Goal: Task Accomplishment & Management: Manage account settings

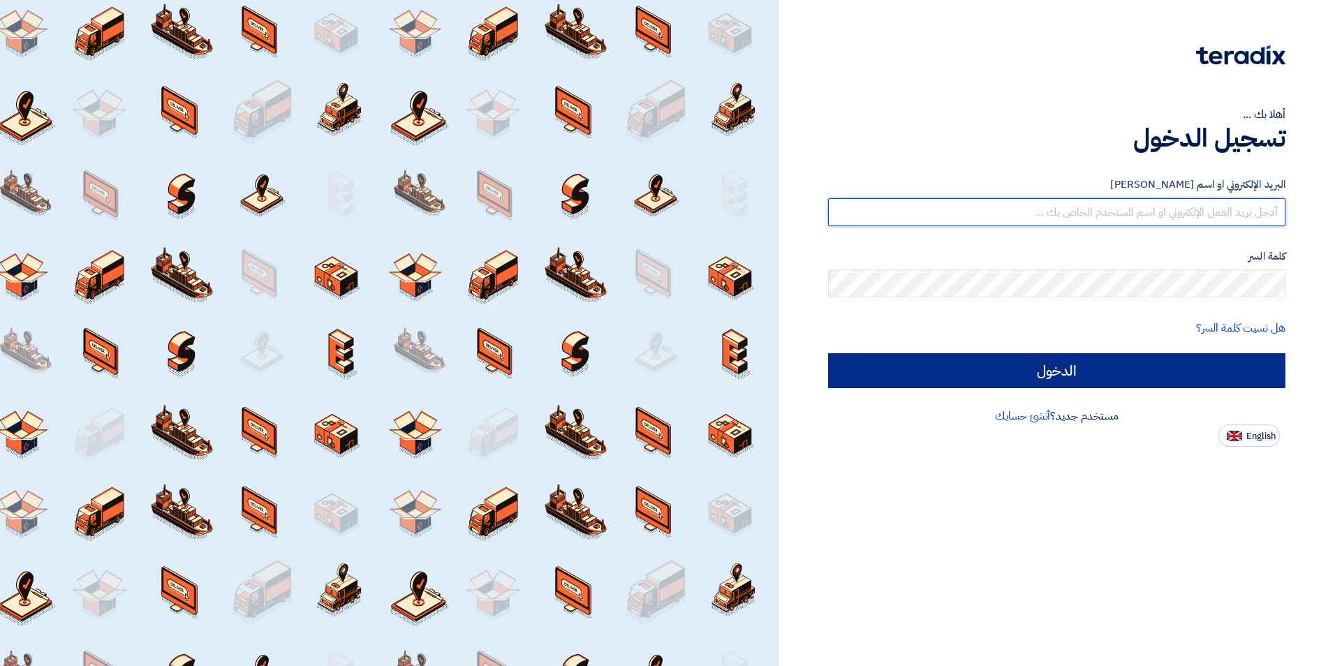
type input "[PERSON_NAME][EMAIL_ADDRESS][DOMAIN_NAME]"
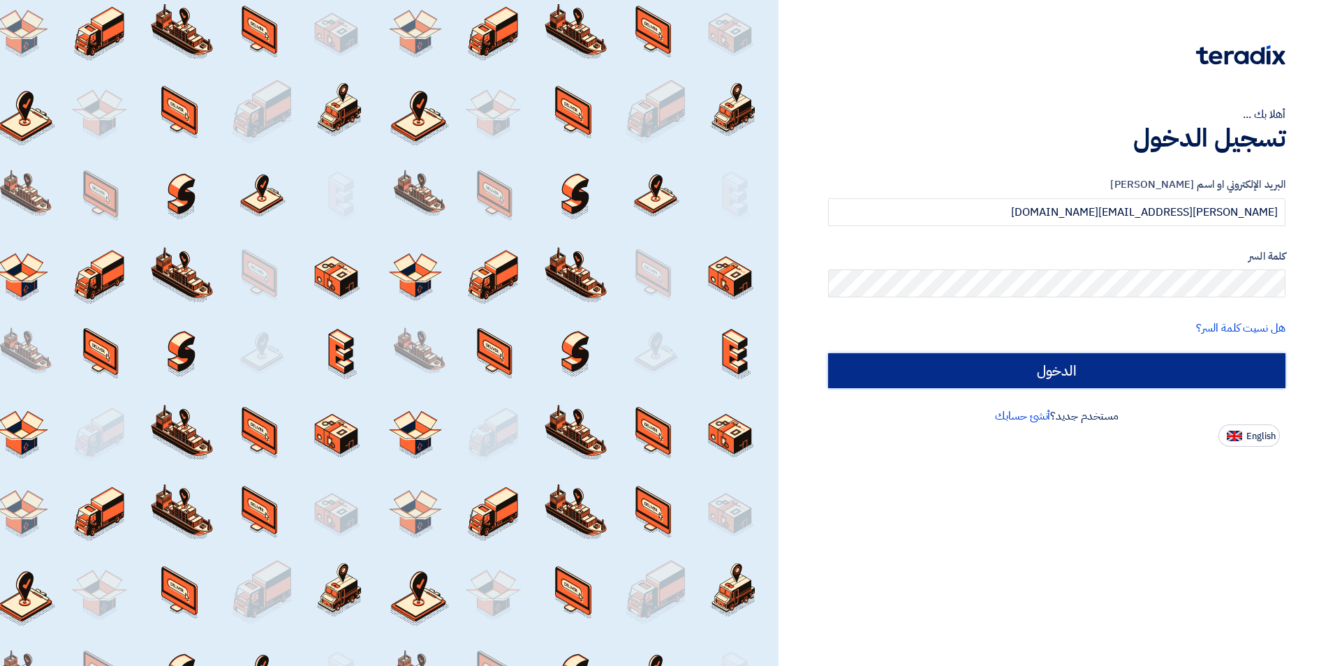
click at [1103, 359] on input "الدخول" at bounding box center [1056, 370] width 457 height 35
type input "Sign in"
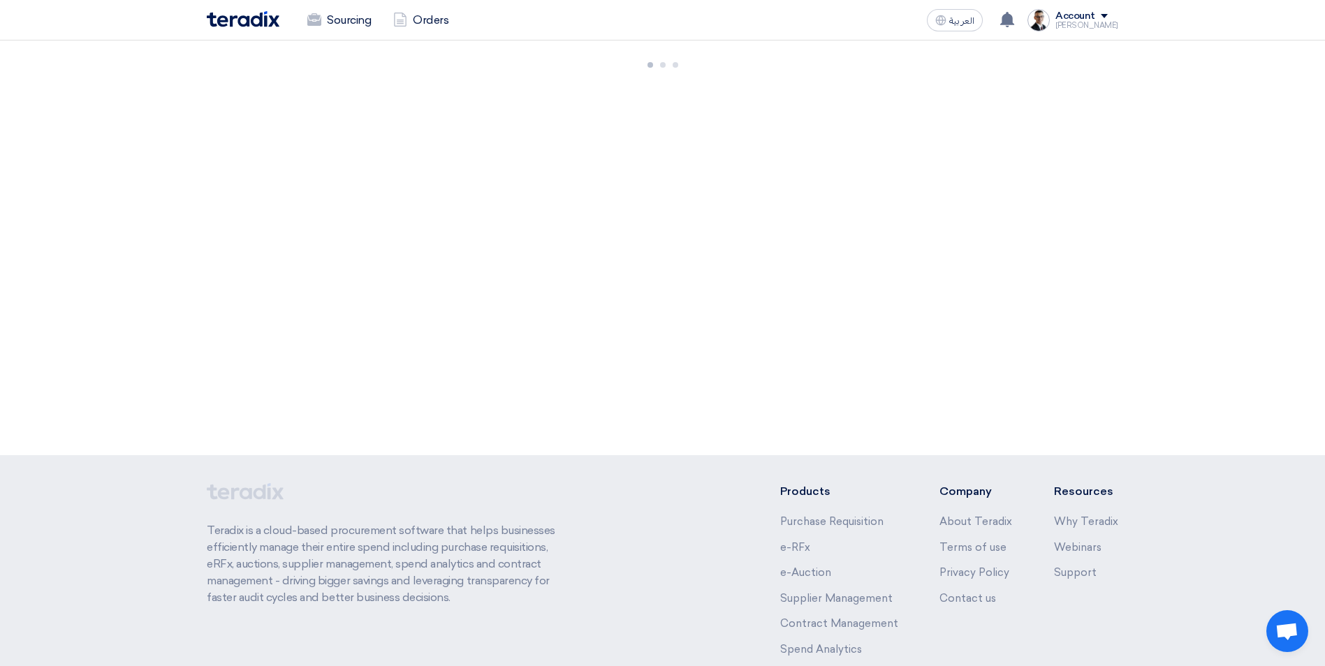
click at [261, 27] on div "Sourcing Orders" at bounding box center [480, 20] width 547 height 31
click at [258, 25] on img at bounding box center [243, 19] width 73 height 16
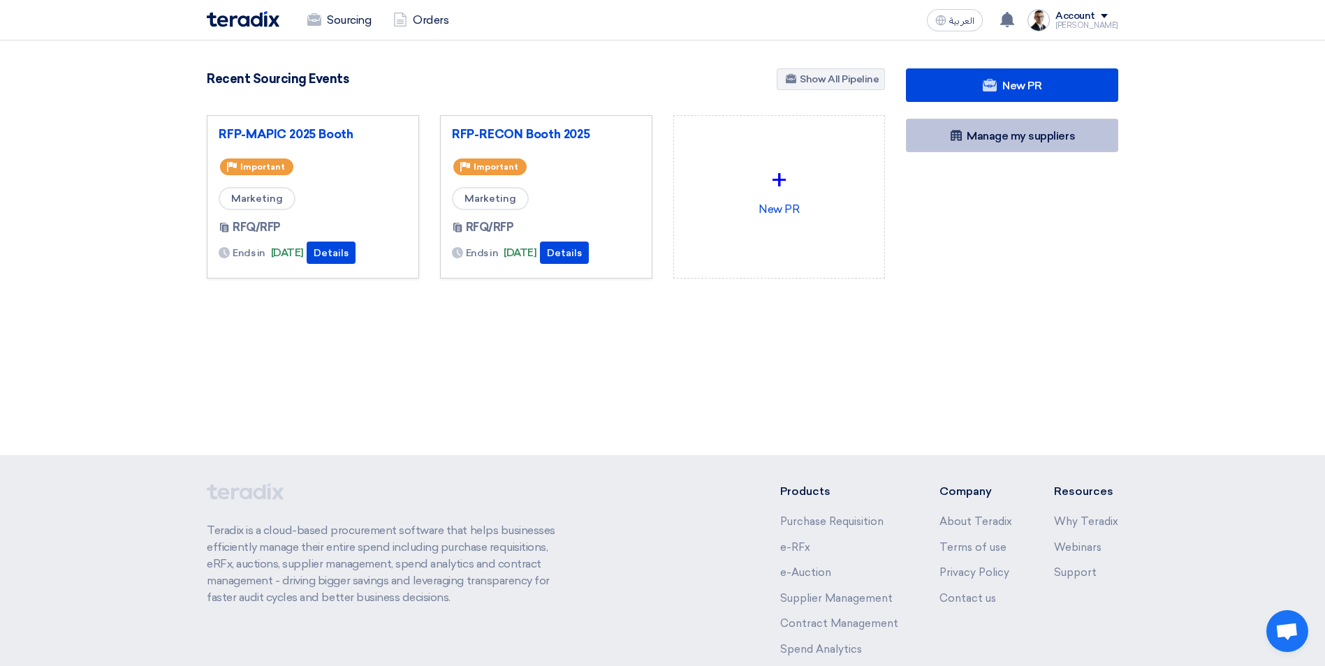
click at [1011, 144] on link "Manage my suppliers" at bounding box center [1012, 136] width 212 height 34
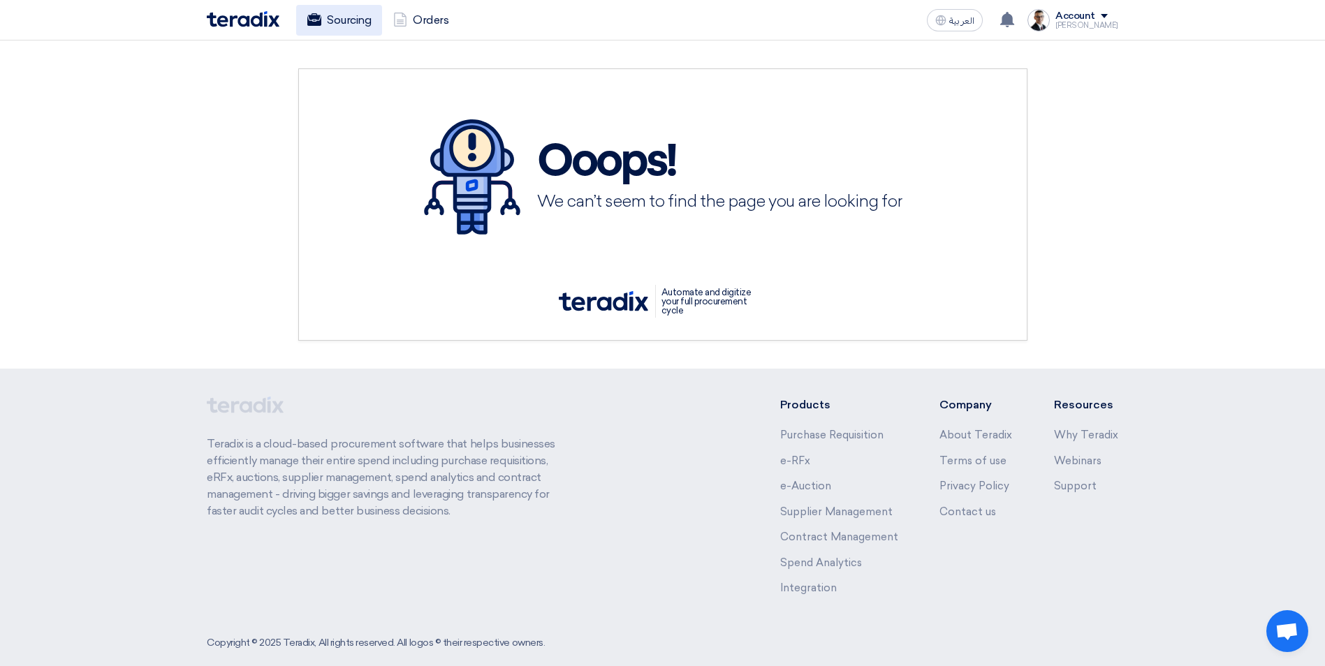
click at [360, 19] on link "Sourcing" at bounding box center [339, 20] width 86 height 31
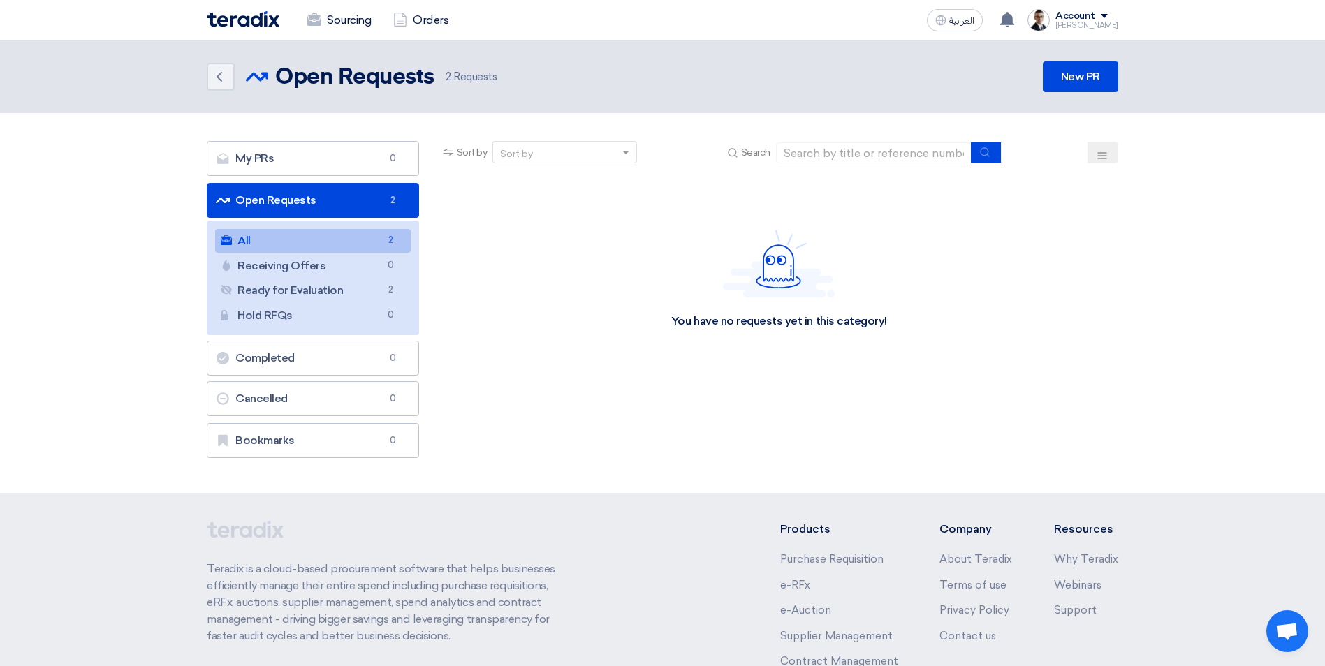
click at [242, 27] on div "Sourcing Orders" at bounding box center [480, 20] width 547 height 31
